Goal: Find specific fact: Find contact information

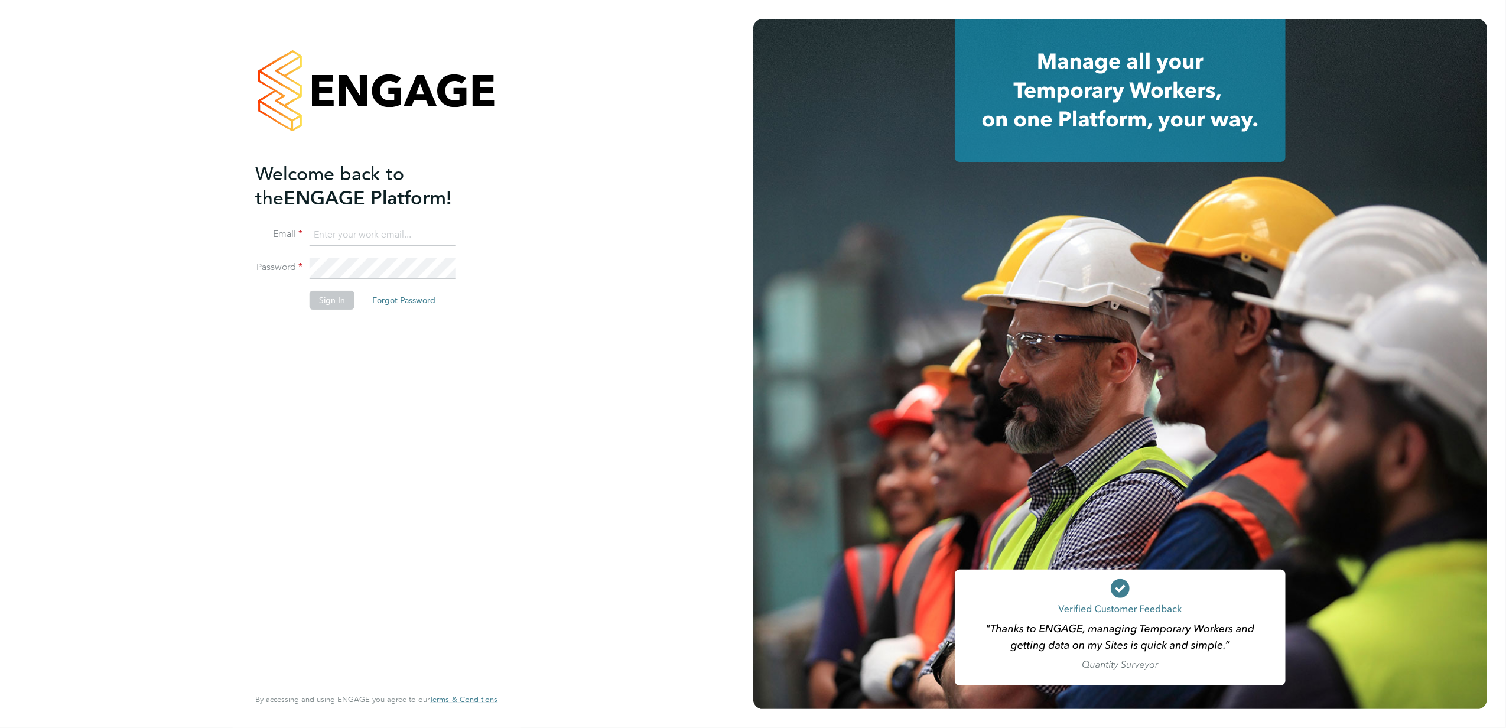
type input "[EMAIL_ADDRESS][DOMAIN_NAME]"
click at [313, 308] on button "Sign In" at bounding box center [332, 300] width 45 height 19
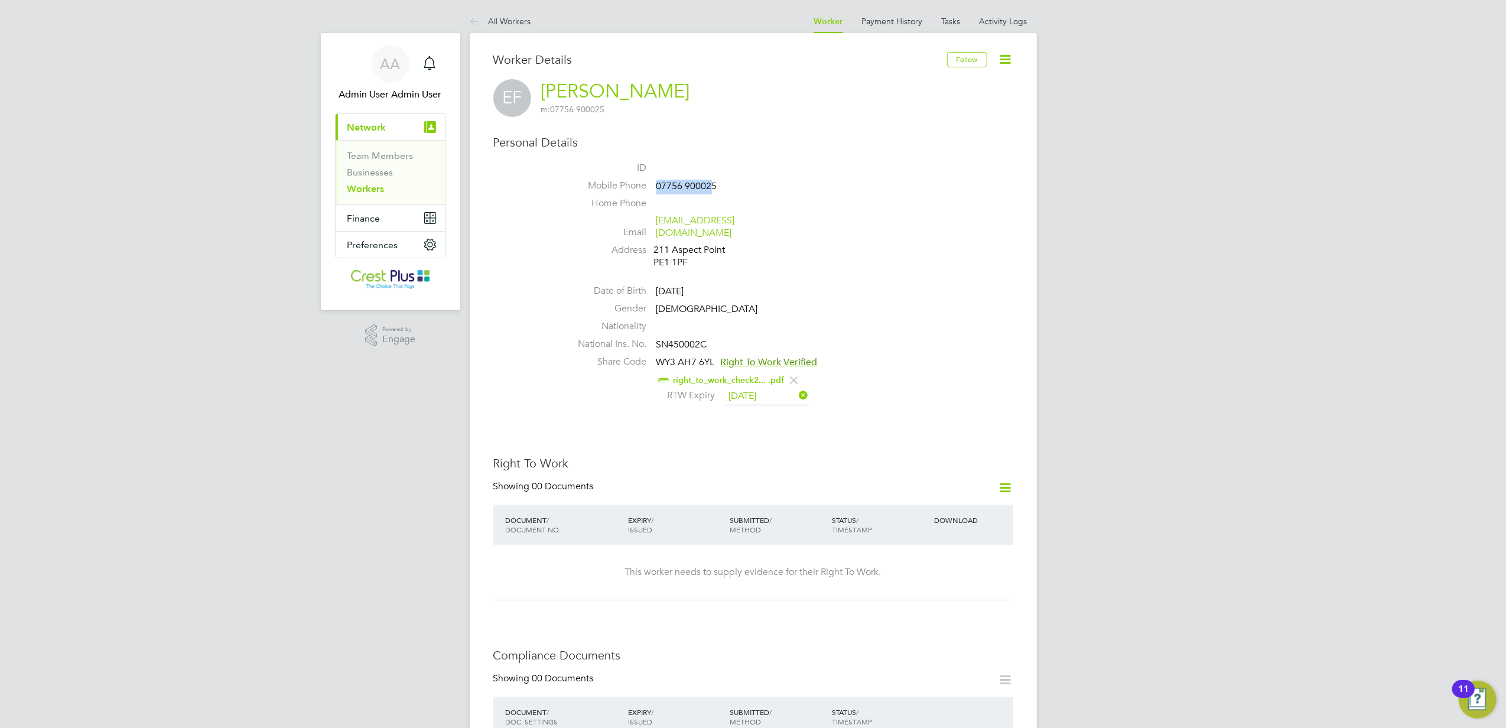
drag, startPoint x: 713, startPoint y: 186, endPoint x: 658, endPoint y: 186, distance: 55.0
click at [658, 186] on span "07756 900025" at bounding box center [687, 186] width 61 height 12
copy span "07756 90002"
